Goal: Information Seeking & Learning: Compare options

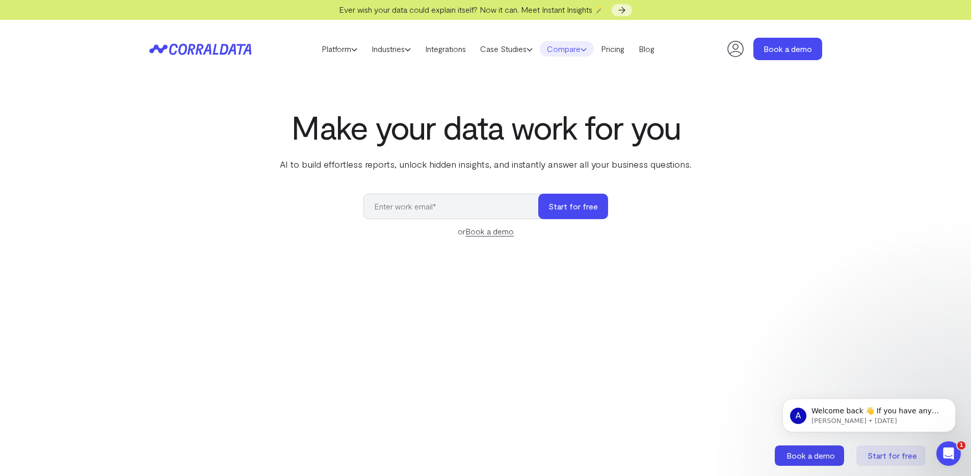
click at [578, 51] on link "Compare" at bounding box center [567, 48] width 54 height 15
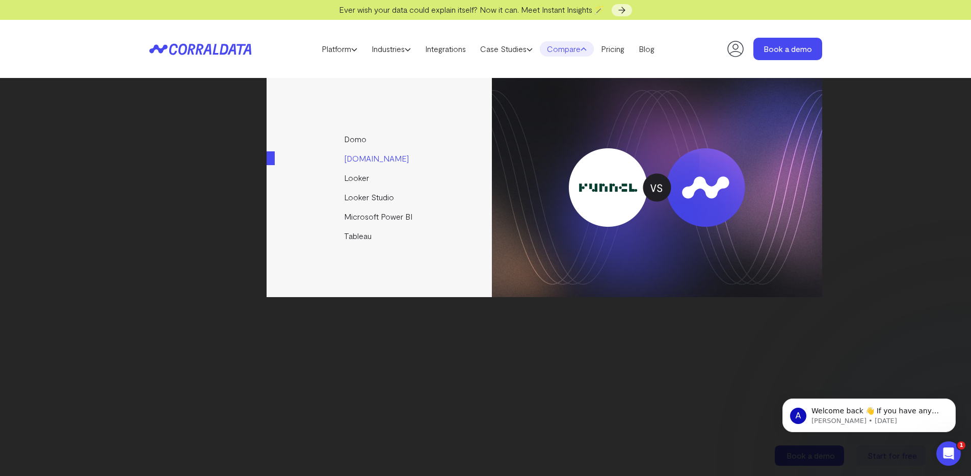
click at [357, 158] on link "[DOMAIN_NAME]" at bounding box center [379, 158] width 227 height 19
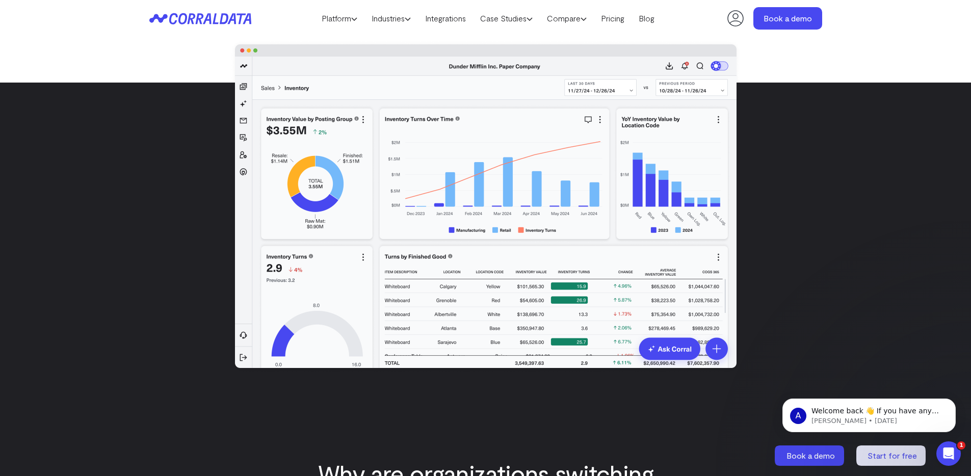
scroll to position [186, 0]
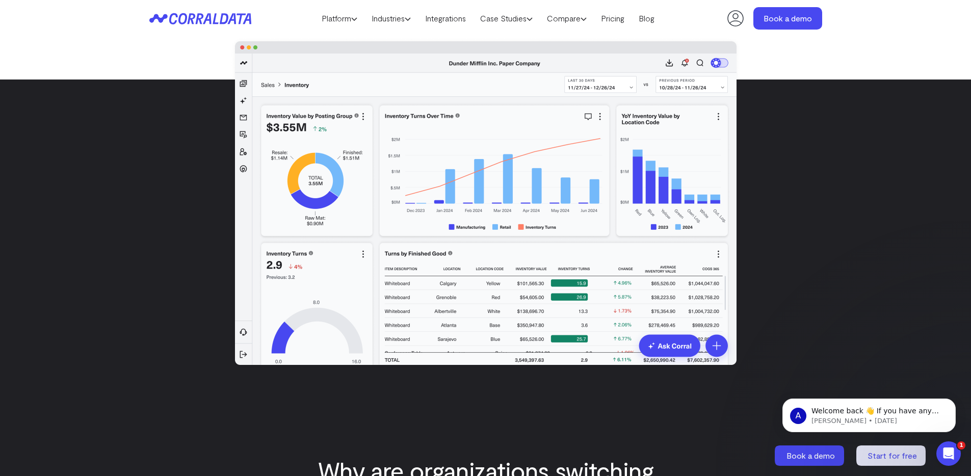
click at [685, 349] on img at bounding box center [486, 203] width 512 height 334
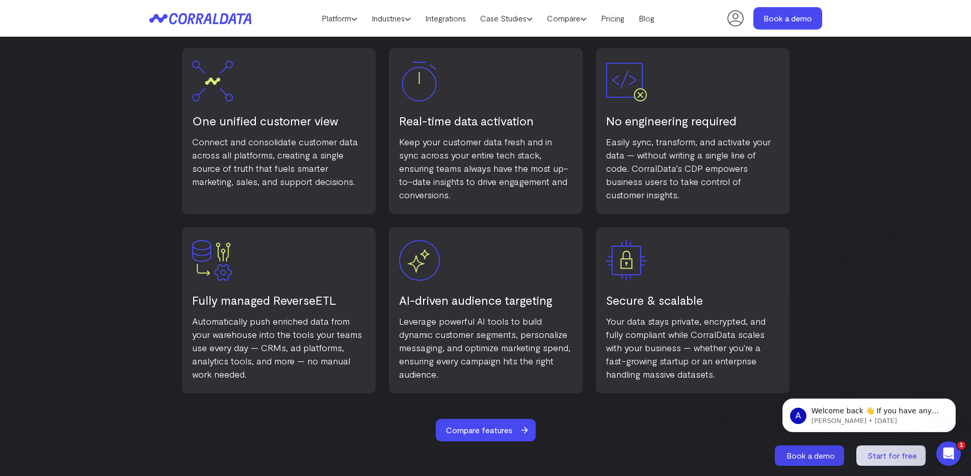
scroll to position [0, 0]
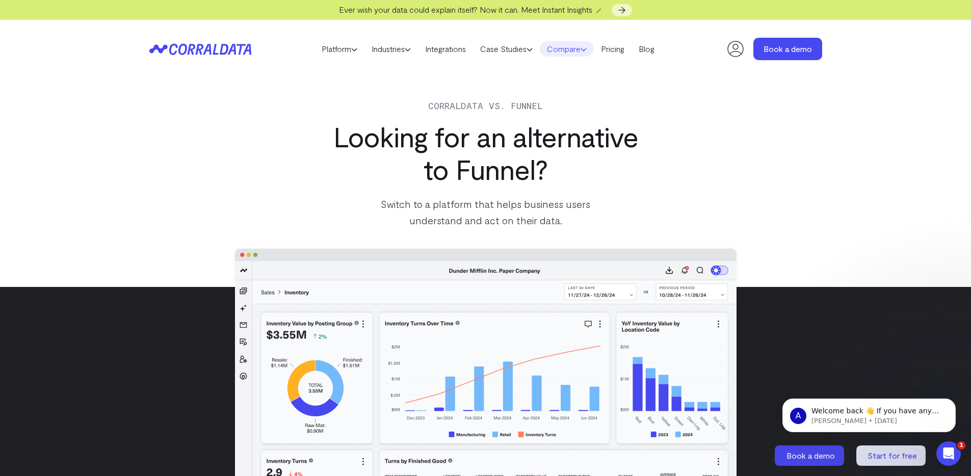
click at [566, 49] on link "Compare" at bounding box center [567, 48] width 54 height 15
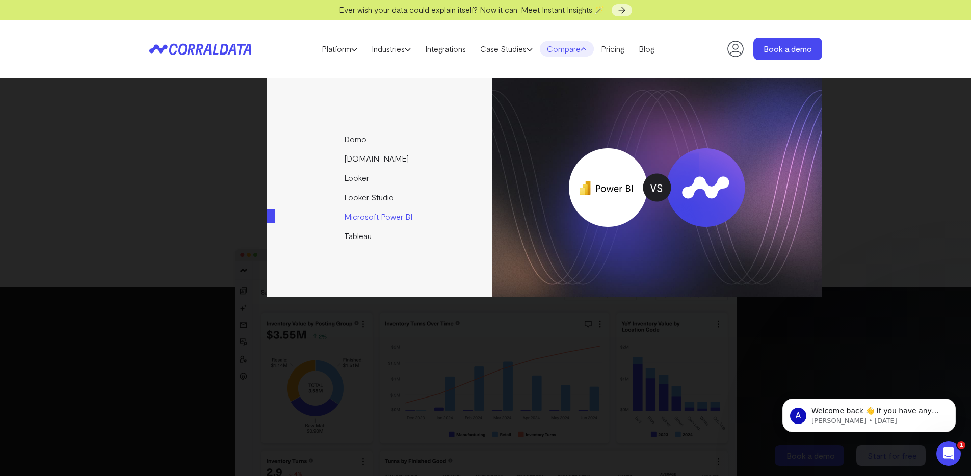
click at [356, 216] on link "Microsoft Power BI" at bounding box center [379, 216] width 227 height 19
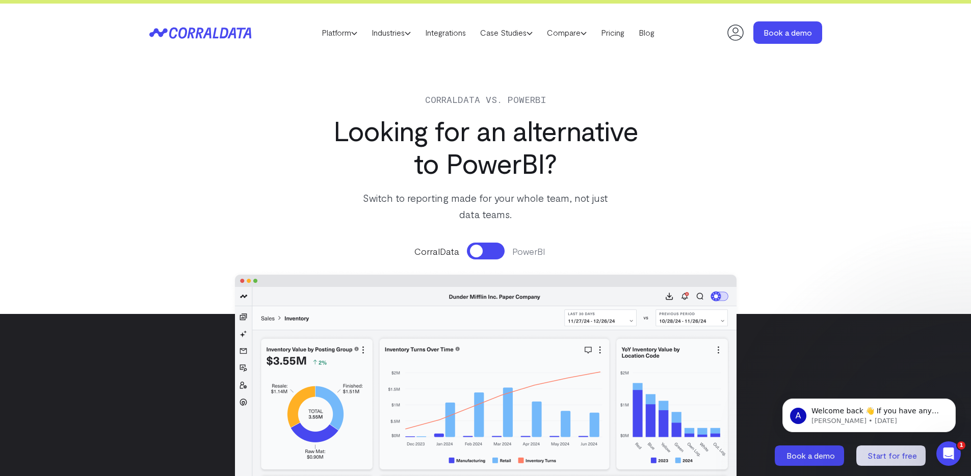
scroll to position [16, 0]
click at [483, 250] on button at bounding box center [486, 251] width 38 height 17
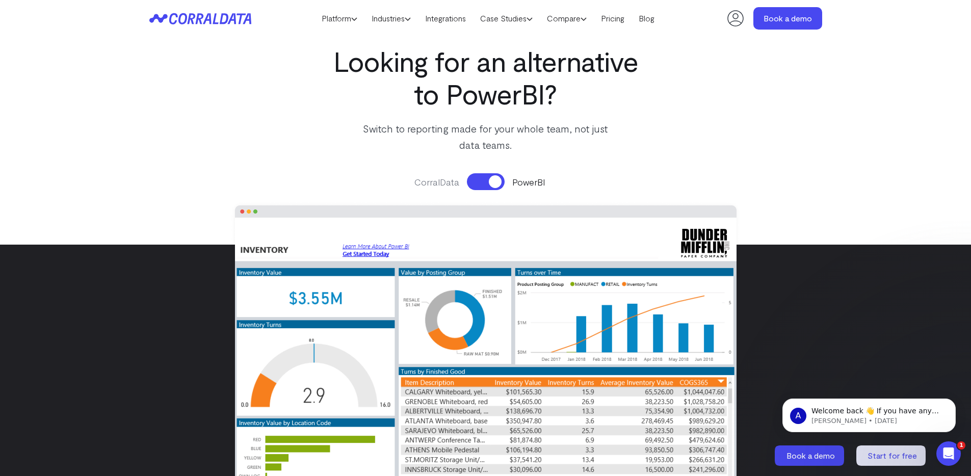
scroll to position [157, 0]
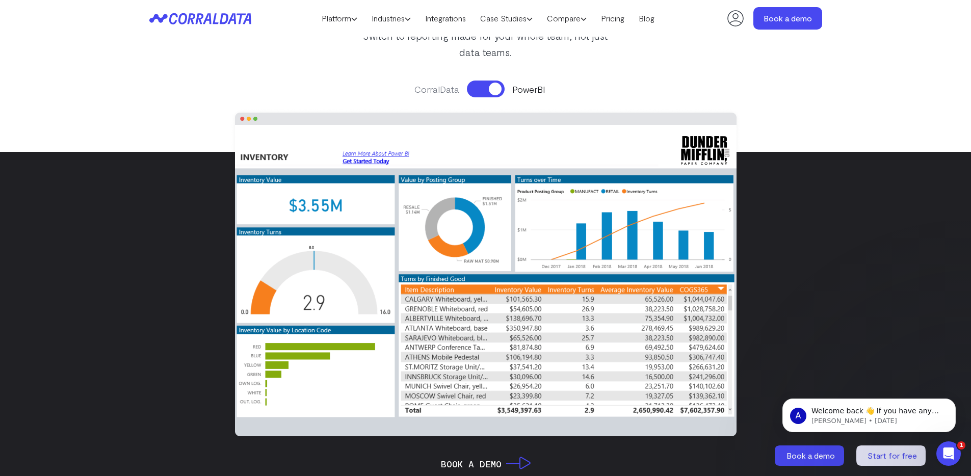
click at [487, 90] on button at bounding box center [486, 89] width 38 height 17
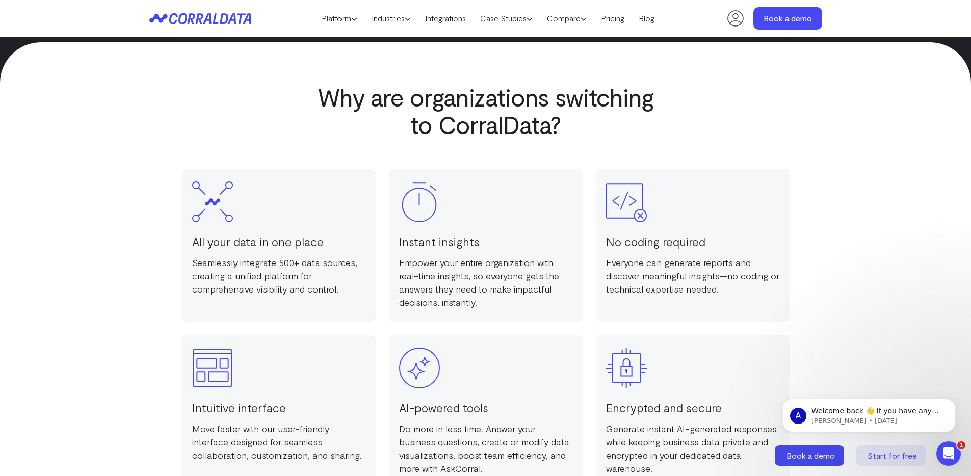
scroll to position [618, 0]
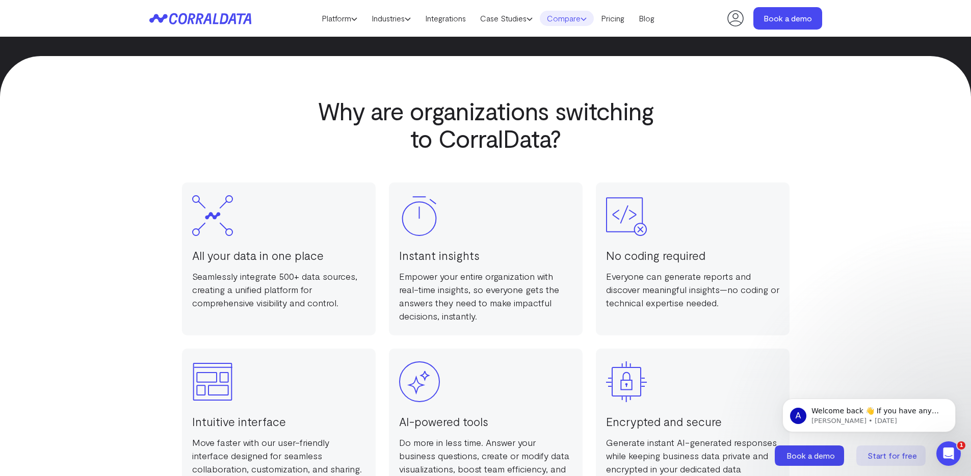
click at [560, 19] on link "Compare" at bounding box center [567, 18] width 54 height 15
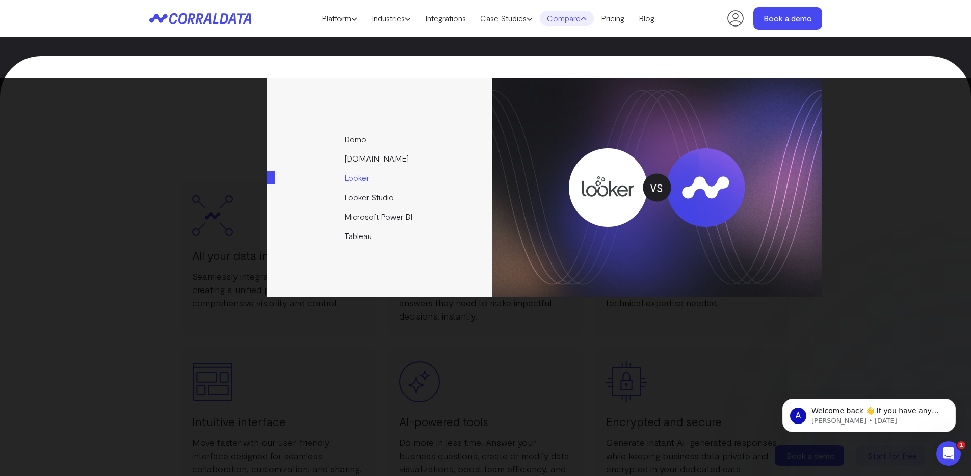
click at [355, 180] on link "Looker" at bounding box center [379, 177] width 227 height 19
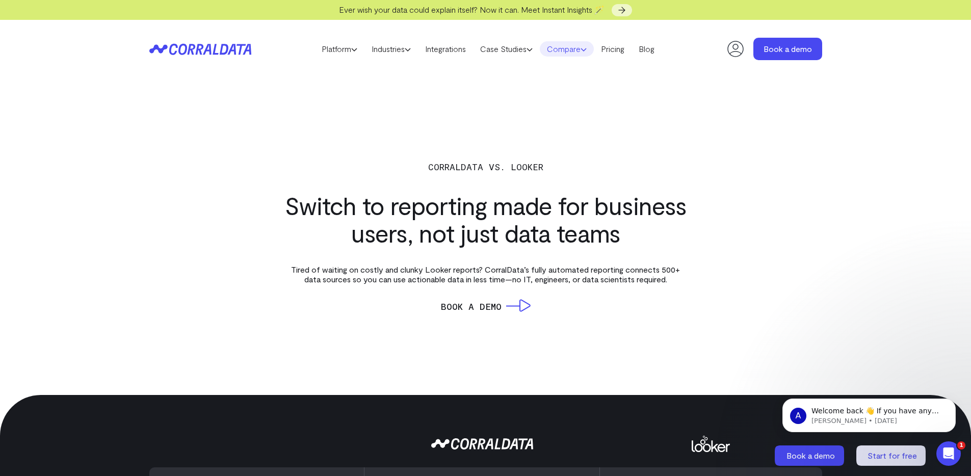
click at [581, 52] on link "Compare" at bounding box center [567, 48] width 54 height 15
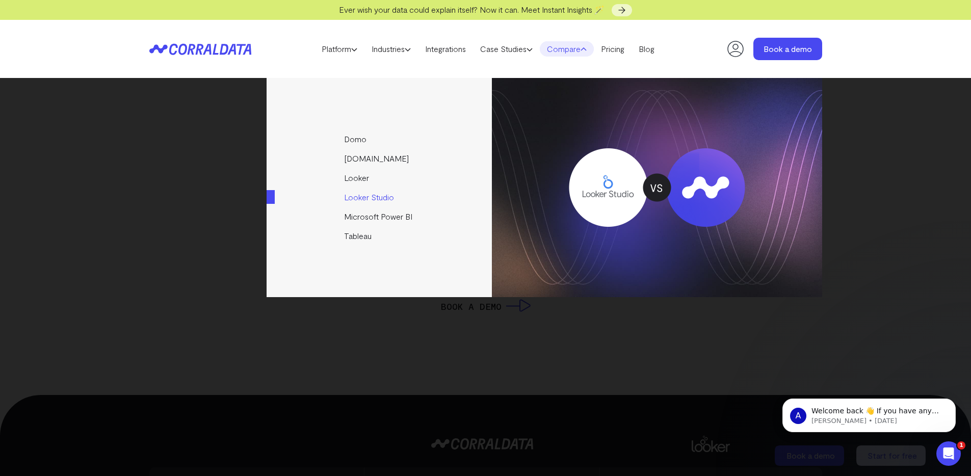
click at [386, 199] on link "Looker Studio" at bounding box center [379, 197] width 227 height 19
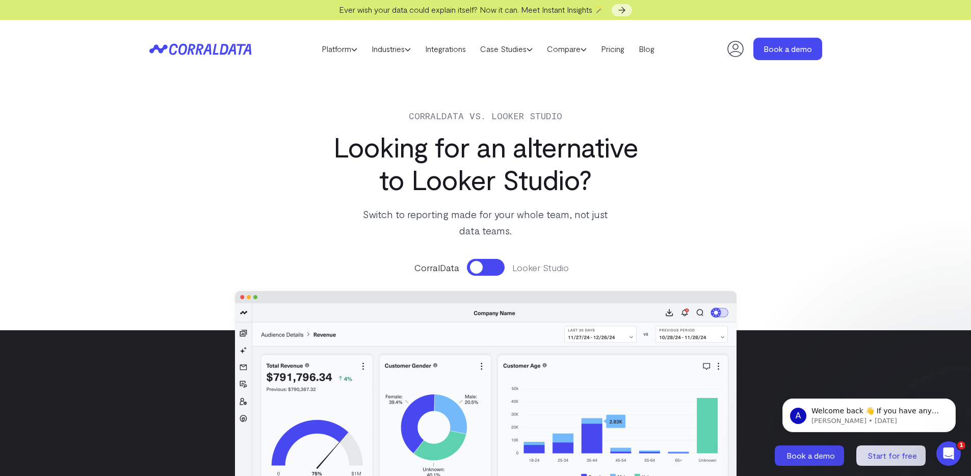
scroll to position [124, 0]
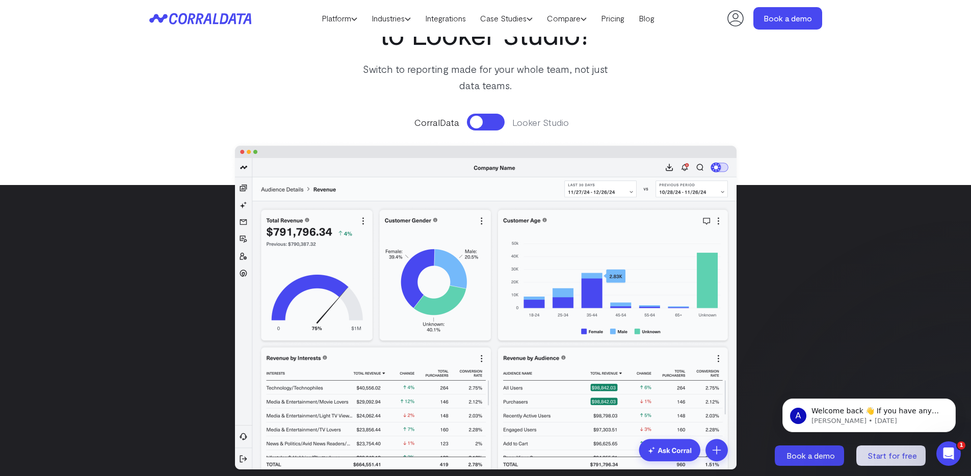
click at [492, 120] on button at bounding box center [486, 122] width 38 height 17
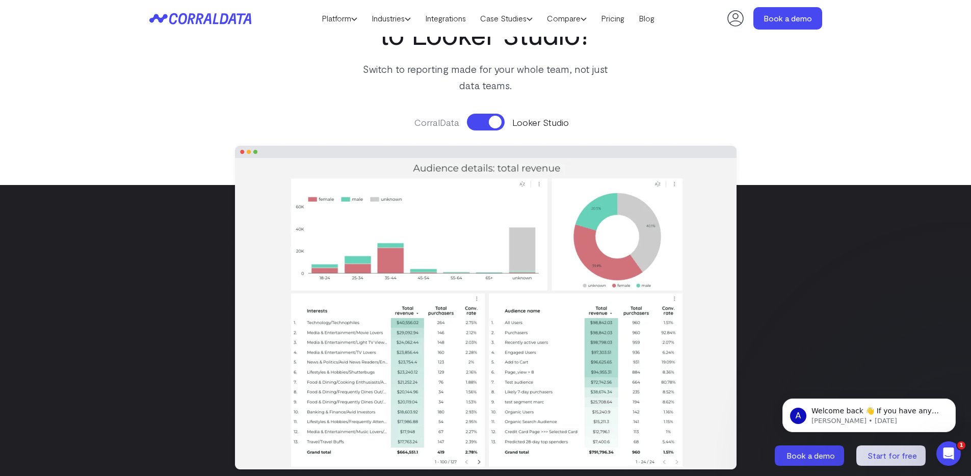
click at [492, 120] on button at bounding box center [486, 122] width 38 height 17
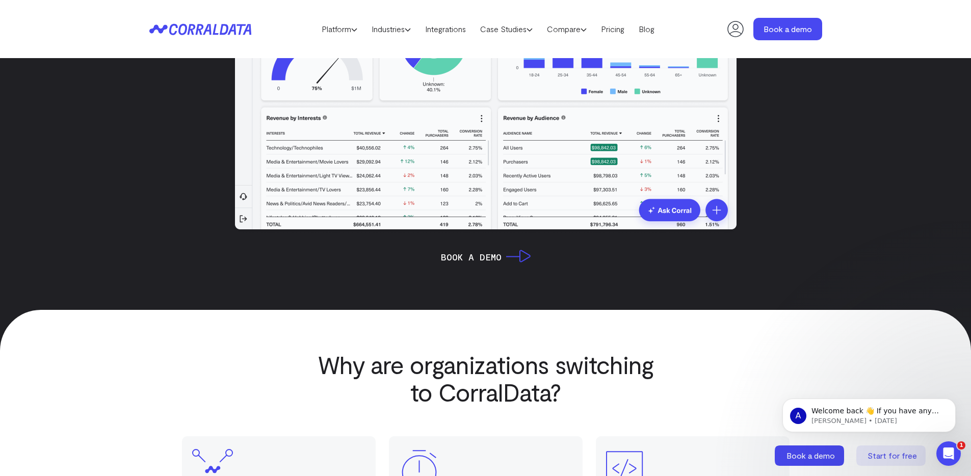
scroll to position [0, 0]
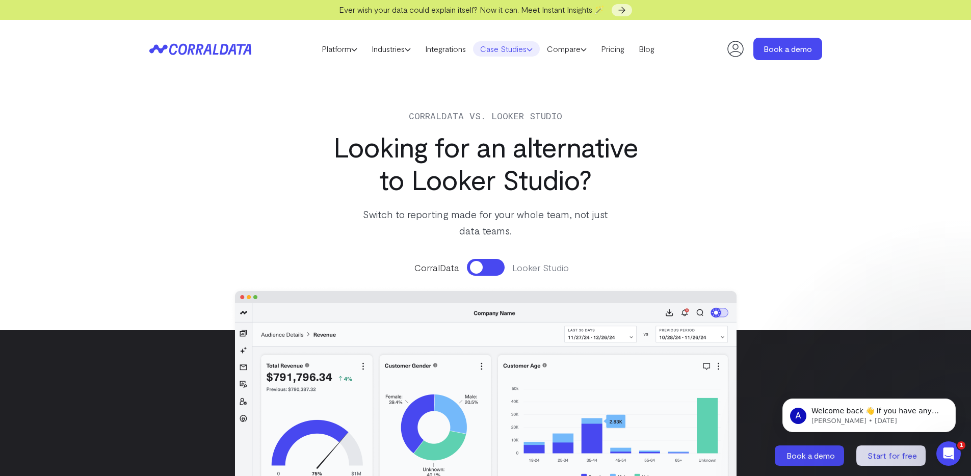
click at [518, 46] on link "Case Studies" at bounding box center [506, 48] width 67 height 15
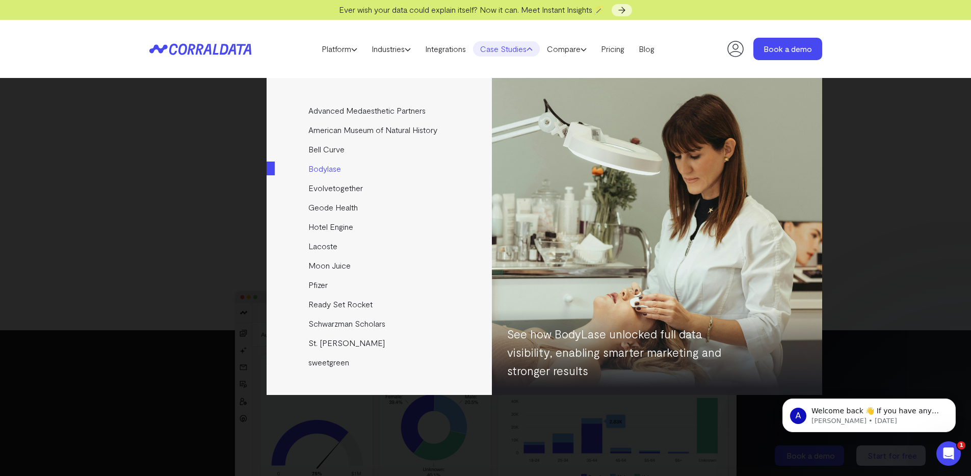
click at [328, 168] on link "Bodylase" at bounding box center [379, 168] width 227 height 19
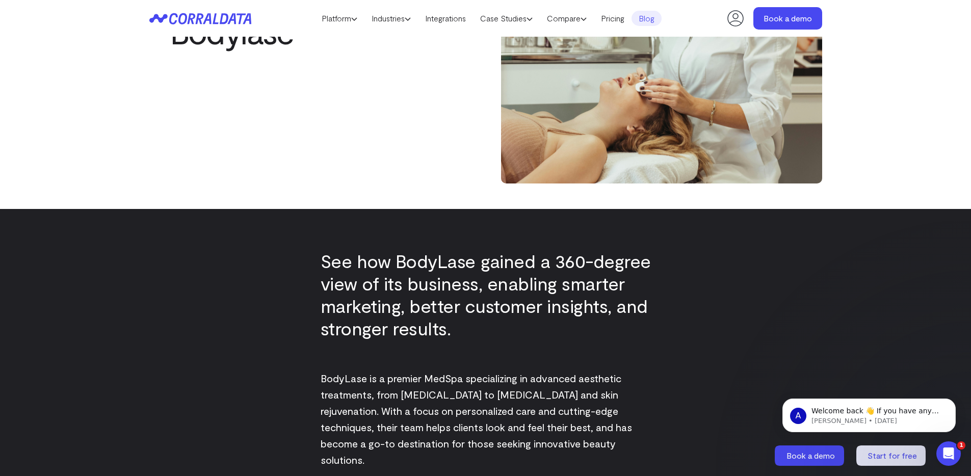
scroll to position [168, 0]
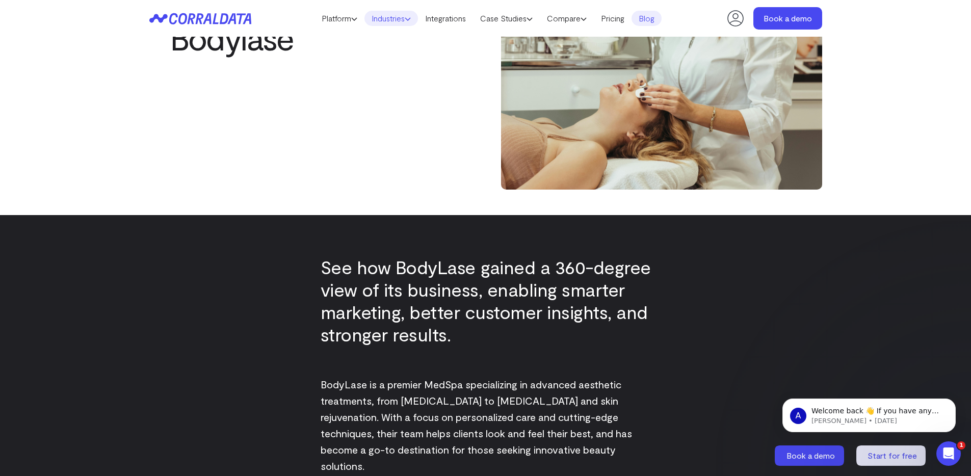
click at [399, 19] on link "Industries" at bounding box center [391, 18] width 54 height 15
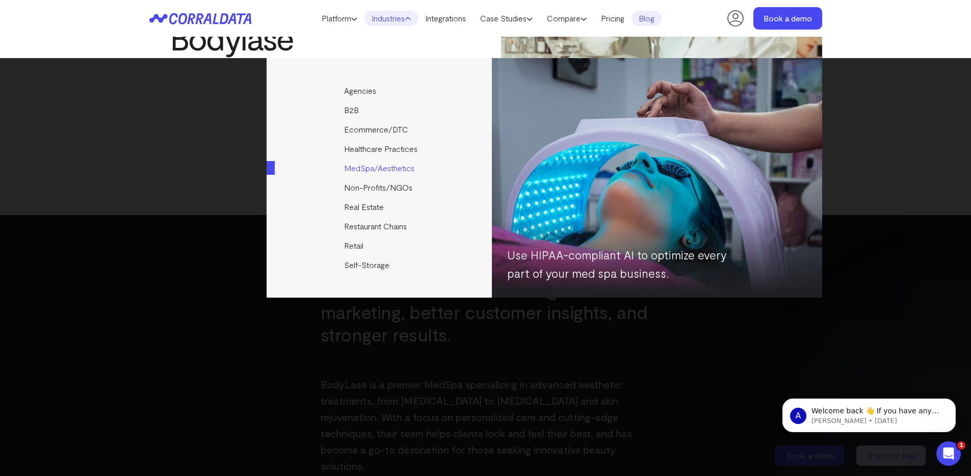
click at [371, 166] on link "MedSpa/Aesthetics" at bounding box center [379, 167] width 227 height 19
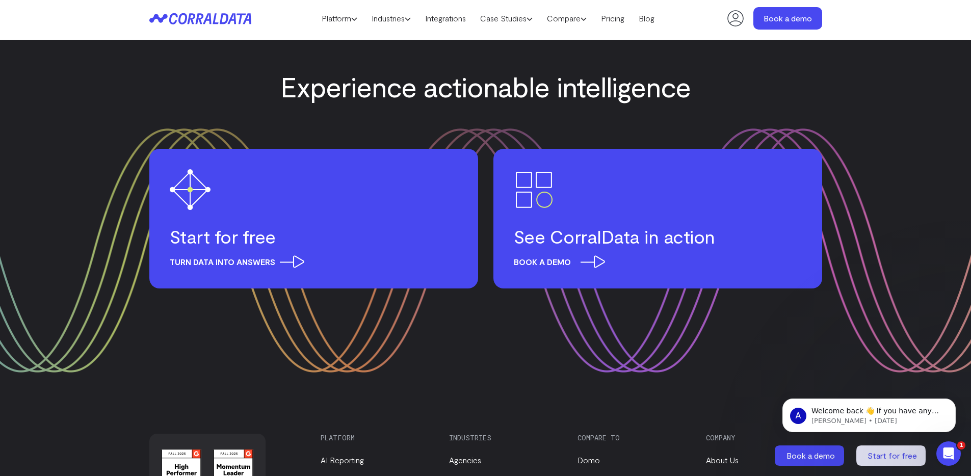
scroll to position [3924, 0]
click at [343, 22] on link "Platform" at bounding box center [339, 18] width 50 height 15
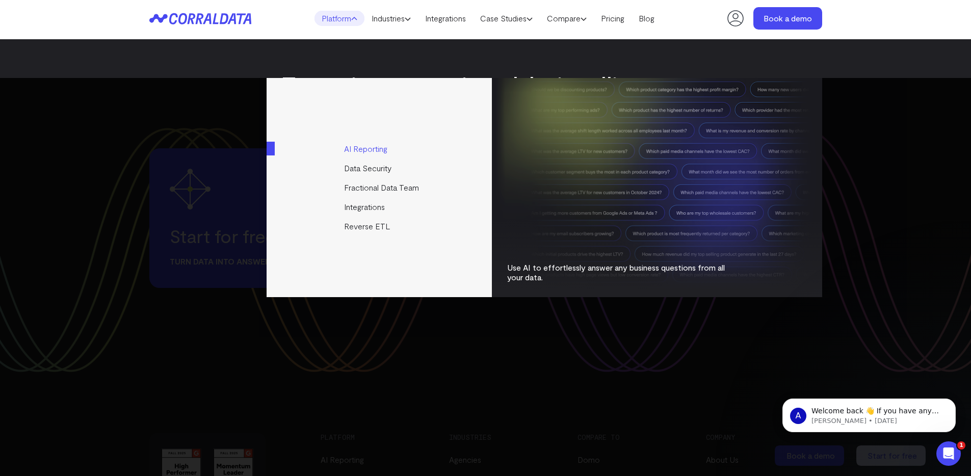
click at [376, 153] on link "AI Reporting" at bounding box center [379, 148] width 227 height 19
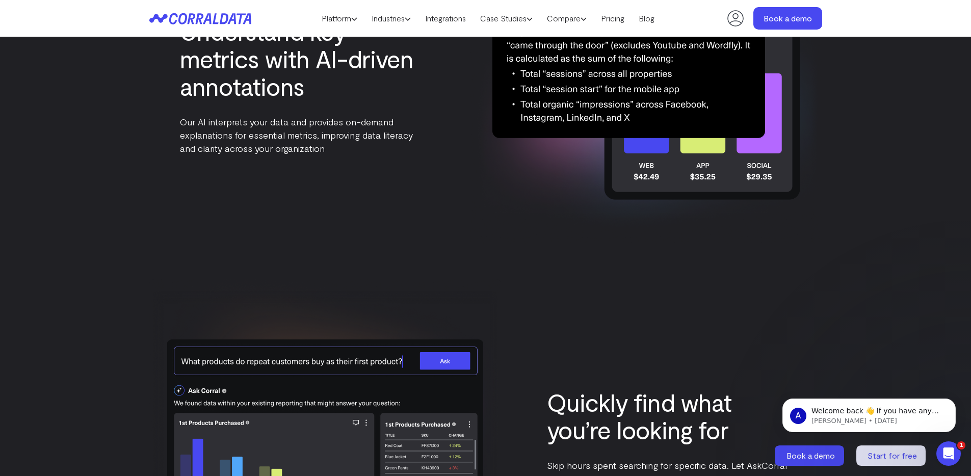
scroll to position [2936, 0]
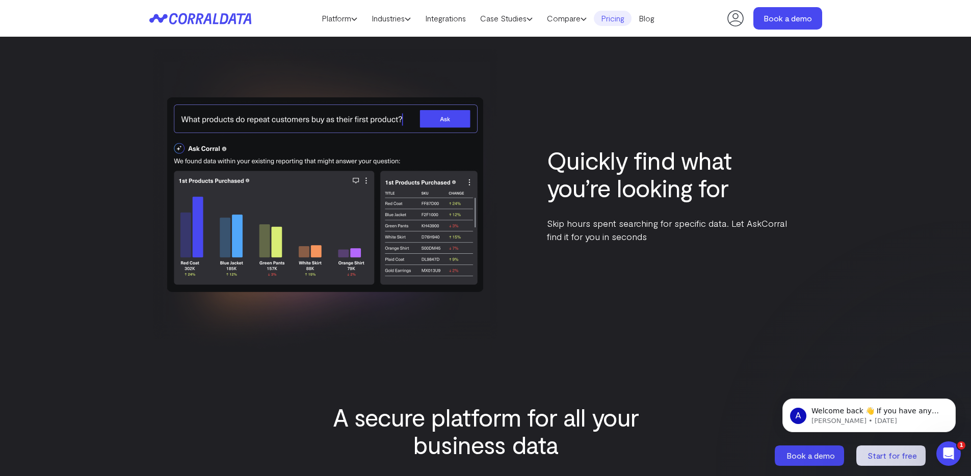
click at [630, 20] on link "Pricing" at bounding box center [613, 18] width 38 height 15
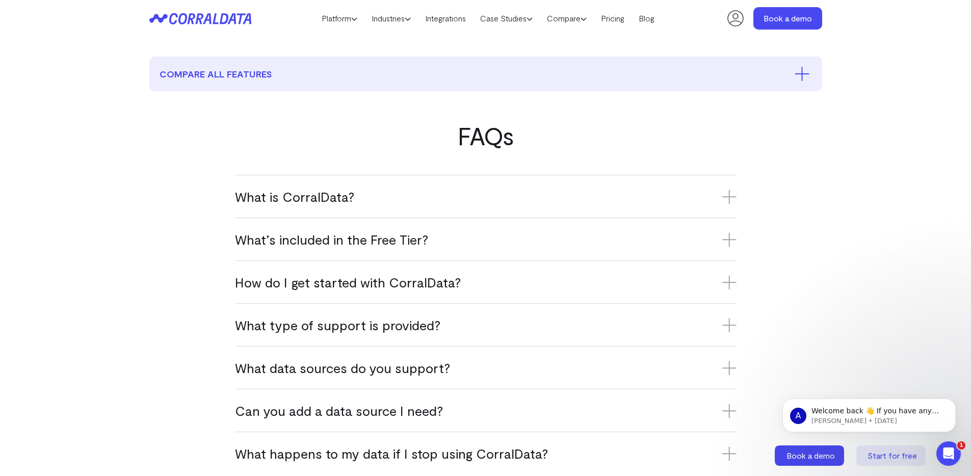
scroll to position [605, 0]
